Goal: Transaction & Acquisition: Subscribe to service/newsletter

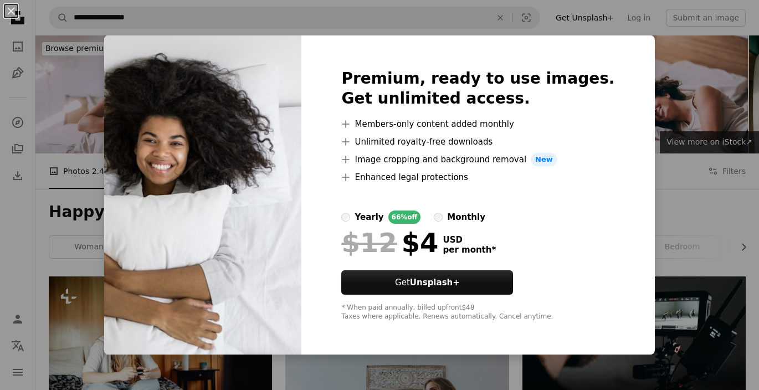
scroll to position [1635, 0]
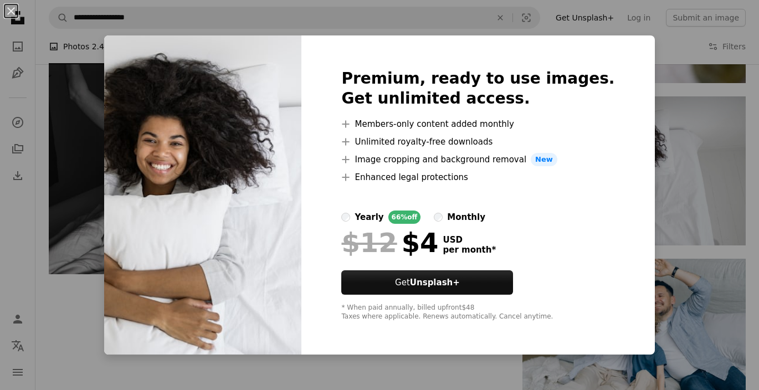
click at [644, 96] on div "An X shape Premium, ready to use images. Get unlimited access. A plus sign Memb…" at bounding box center [379, 195] width 759 height 390
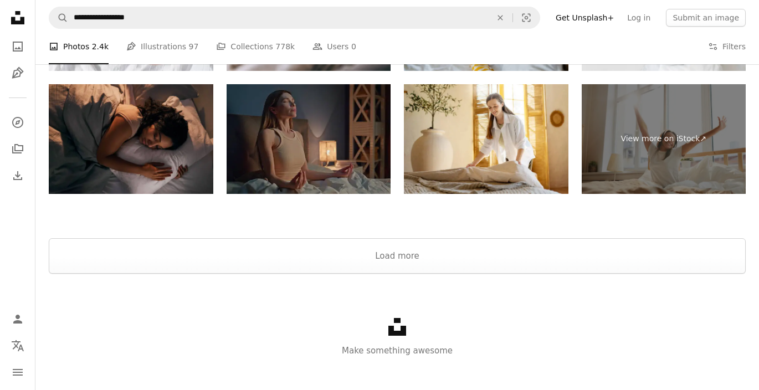
scroll to position [2173, 0]
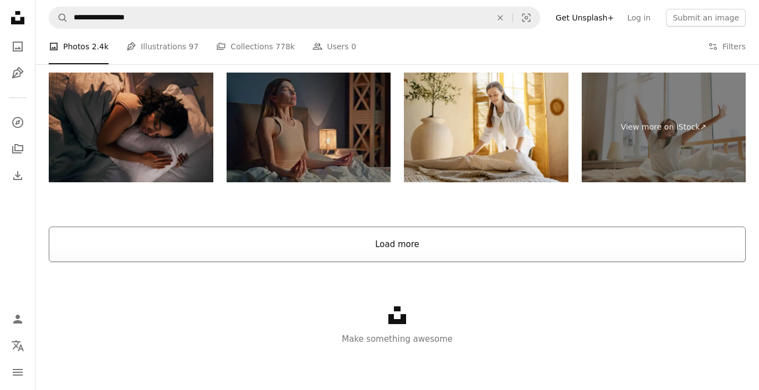
click at [403, 249] on button "Load more" at bounding box center [397, 244] width 697 height 35
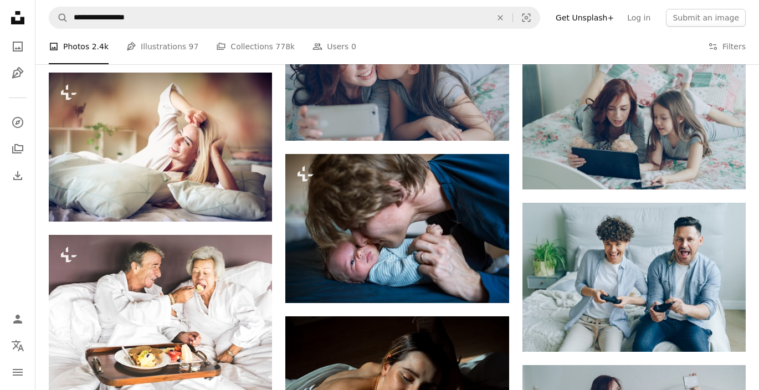
scroll to position [2599, 0]
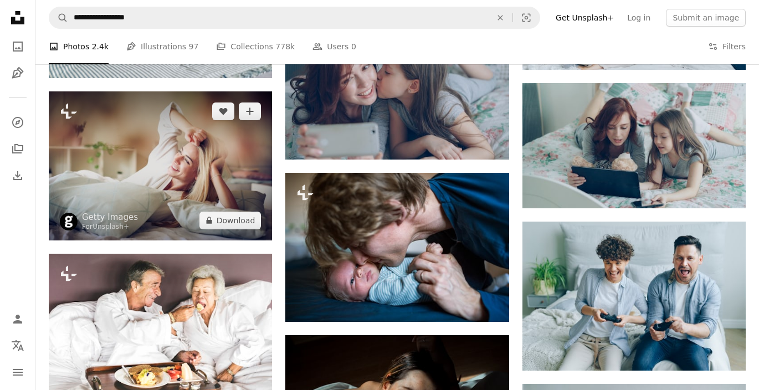
click at [183, 179] on img at bounding box center [160, 165] width 223 height 149
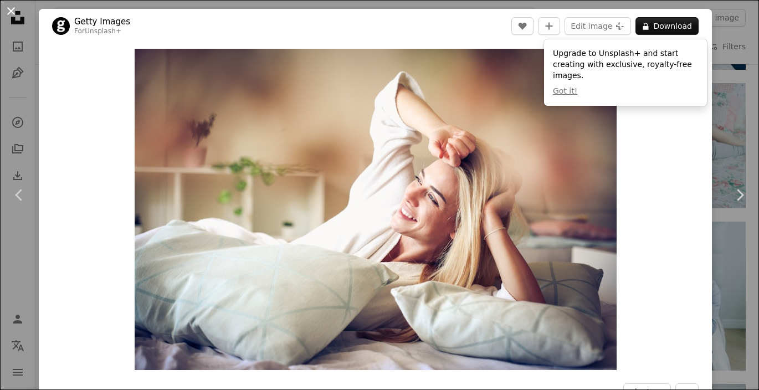
click at [9, 11] on button "An X shape" at bounding box center [10, 10] width 13 height 13
